Goal: Transaction & Acquisition: Book appointment/travel/reservation

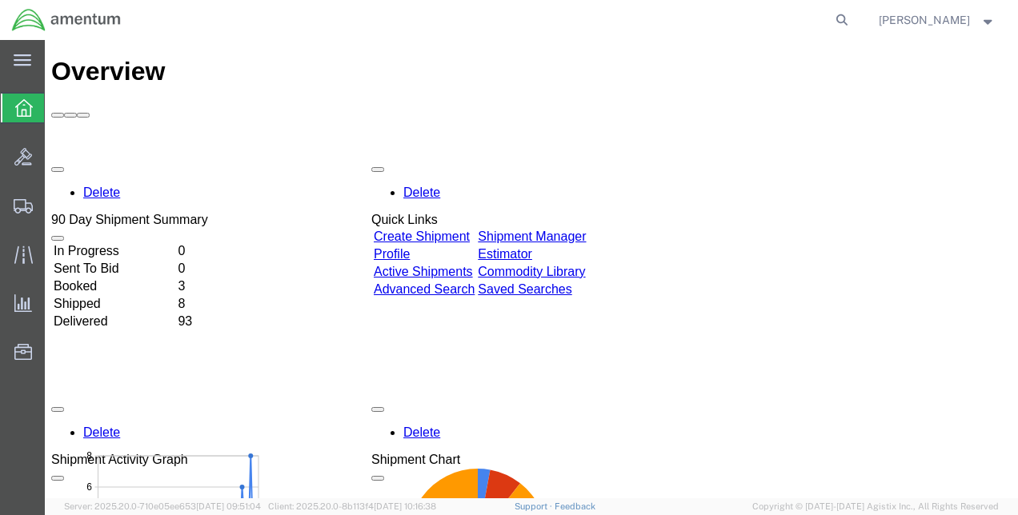
click at [114, 243] on td "In Progress" at bounding box center [114, 251] width 122 height 16
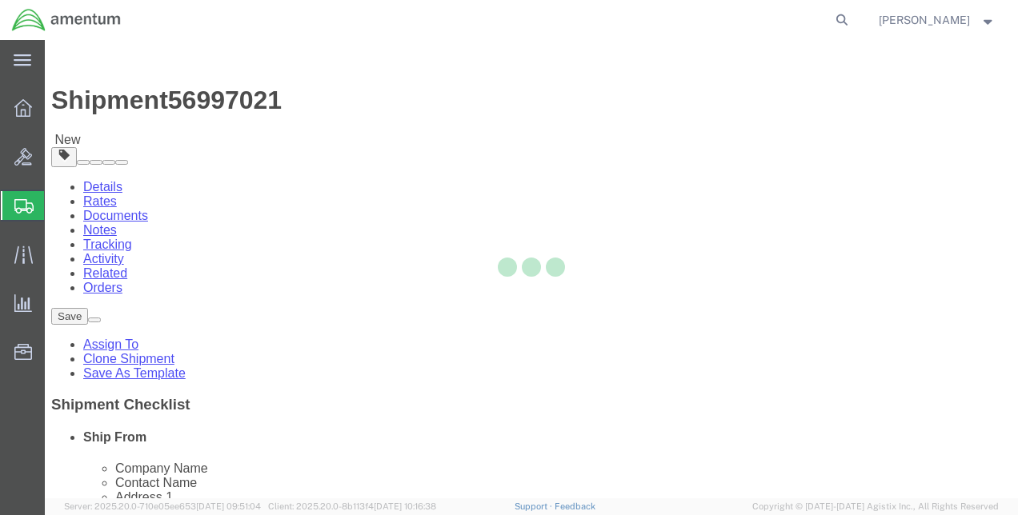
select select "42675"
select select "42668"
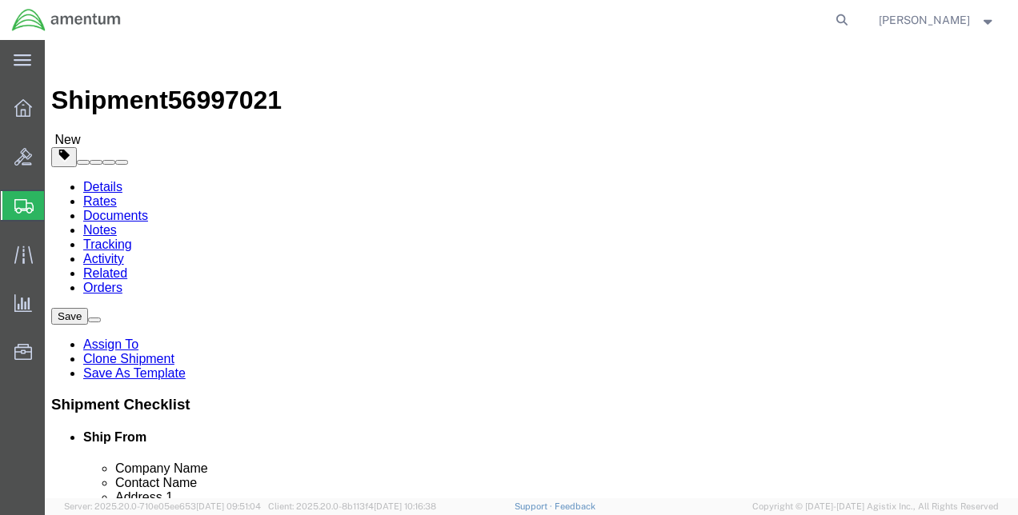
click button "Rate Shipment"
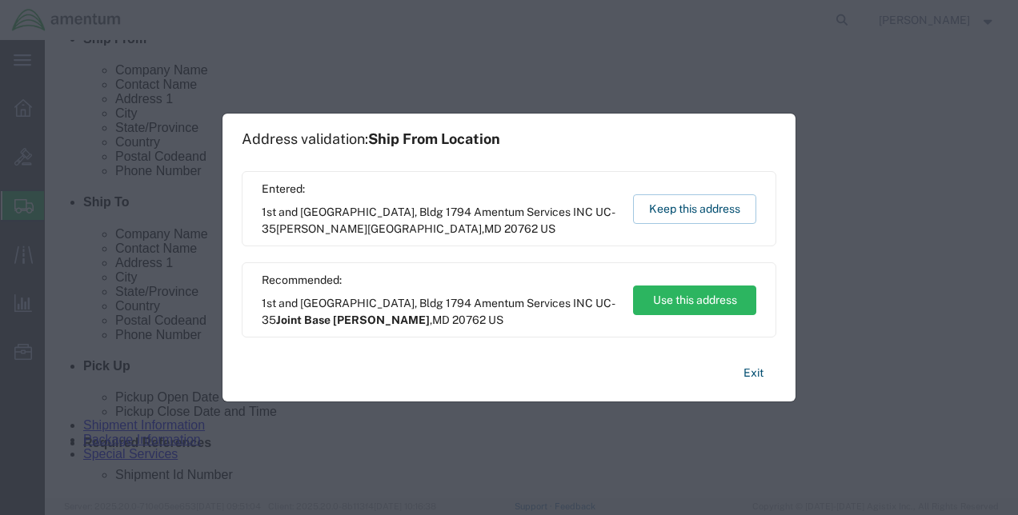
scroll to position [400, 0]
click at [672, 211] on button "Keep this address" at bounding box center [694, 209] width 123 height 30
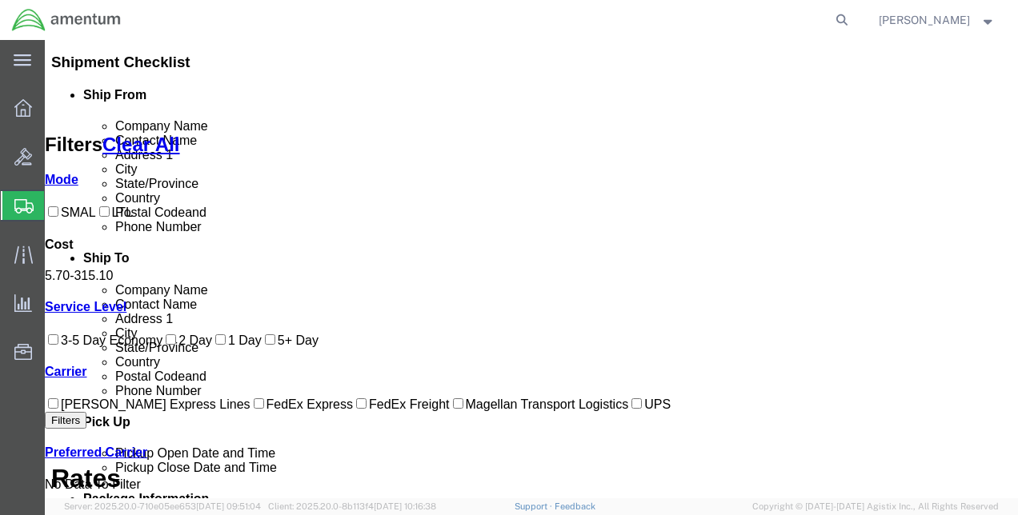
scroll to position [51, 0]
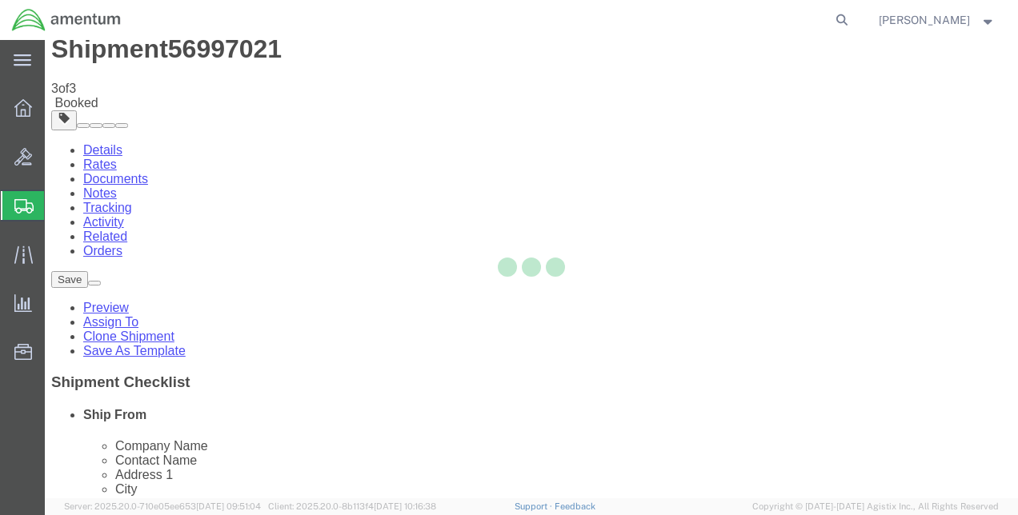
scroll to position [0, 0]
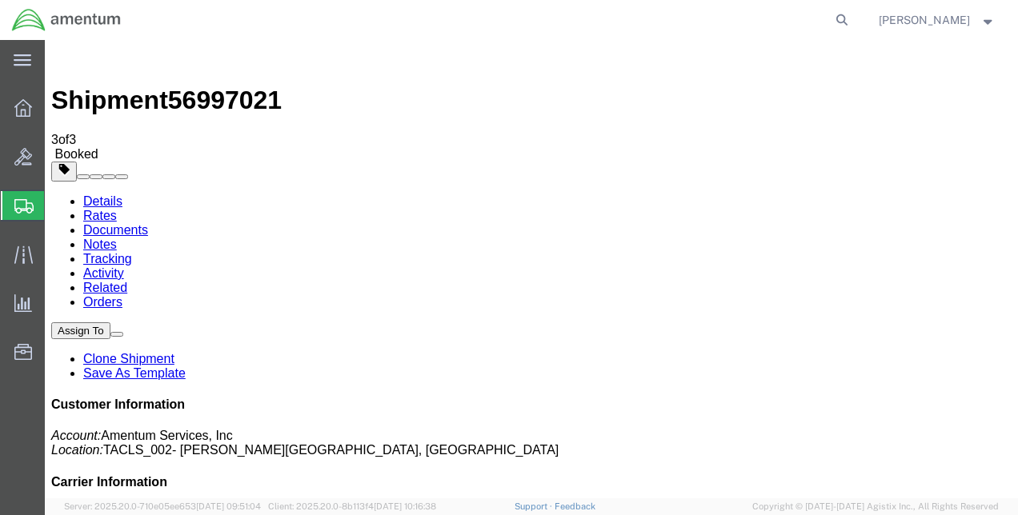
drag, startPoint x: 129, startPoint y: 295, endPoint x: 394, endPoint y: 375, distance: 276.7
